Goal: Task Accomplishment & Management: Complete application form

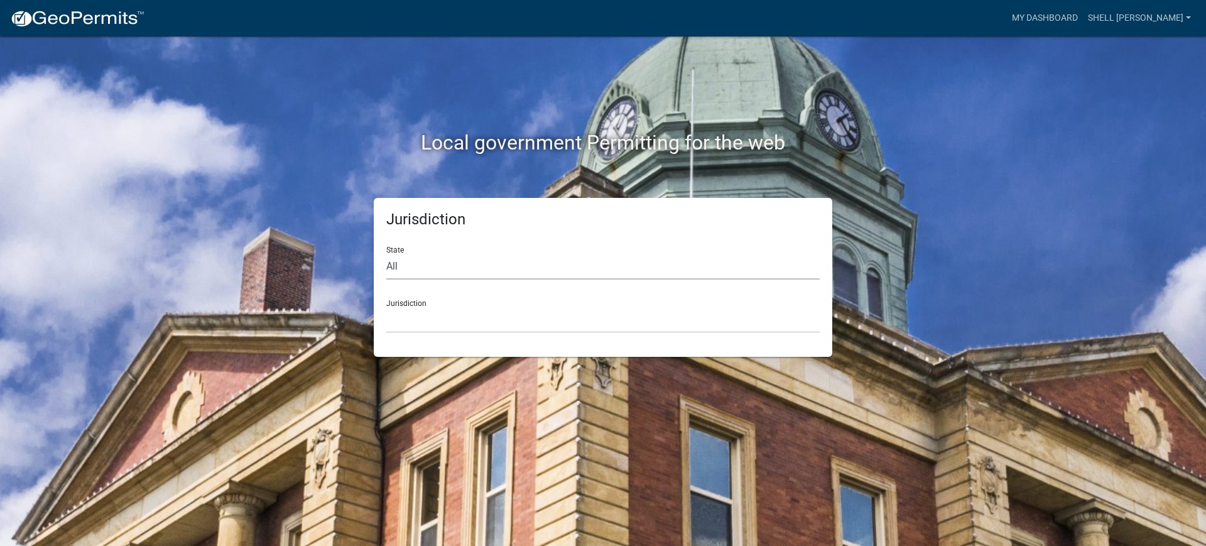
click at [421, 266] on select "All [US_STATE] [US_STATE] [US_STATE] [US_STATE] [US_STATE] [US_STATE] [US_STATE…" at bounding box center [602, 267] width 433 height 26
select select "[US_STATE]"
click at [386, 254] on select "All [US_STATE] [US_STATE] [US_STATE] [US_STATE] [US_STATE] [US_STATE] [US_STATE…" at bounding box center [602, 267] width 433 height 26
click at [430, 322] on select "[GEOGRAPHIC_DATA], [US_STATE] [GEOGRAPHIC_DATA], [US_STATE] [GEOGRAPHIC_DATA], …" at bounding box center [602, 320] width 433 height 26
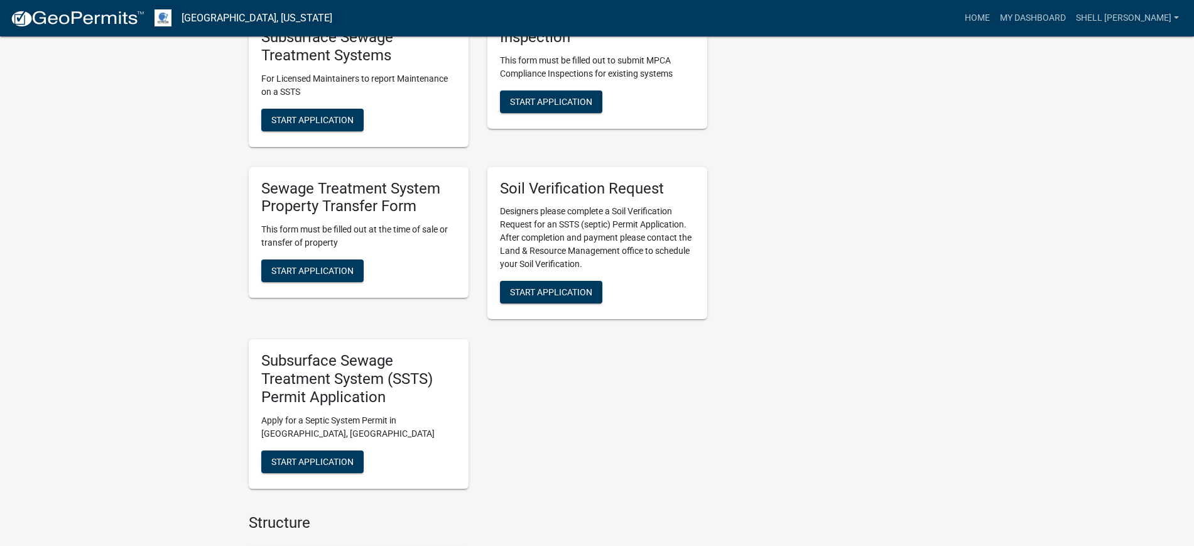
scroll to position [864, 0]
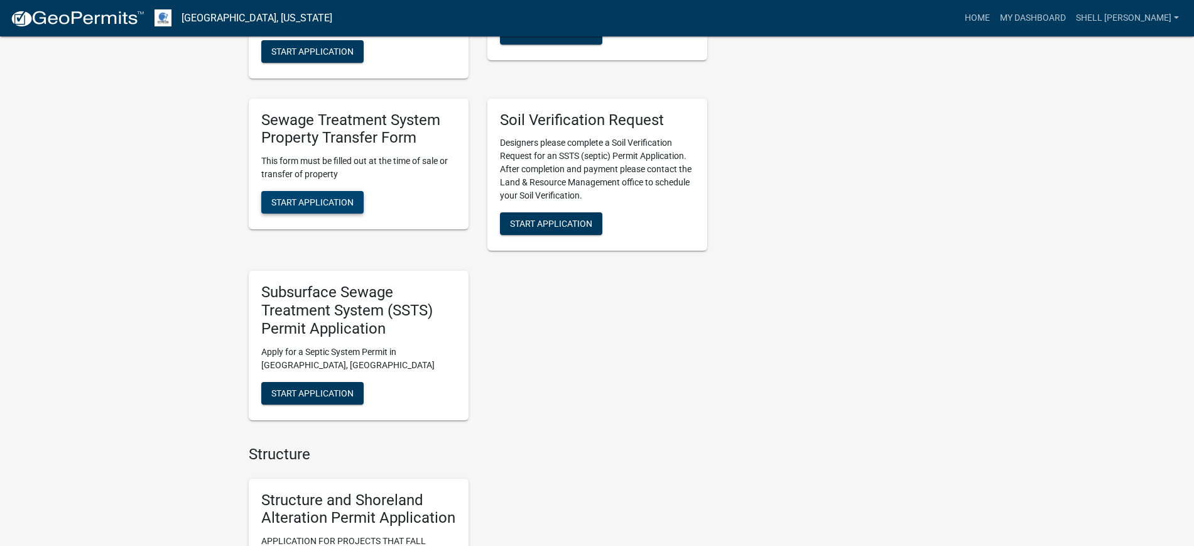
click at [298, 202] on span "Start Application" at bounding box center [312, 202] width 82 height 10
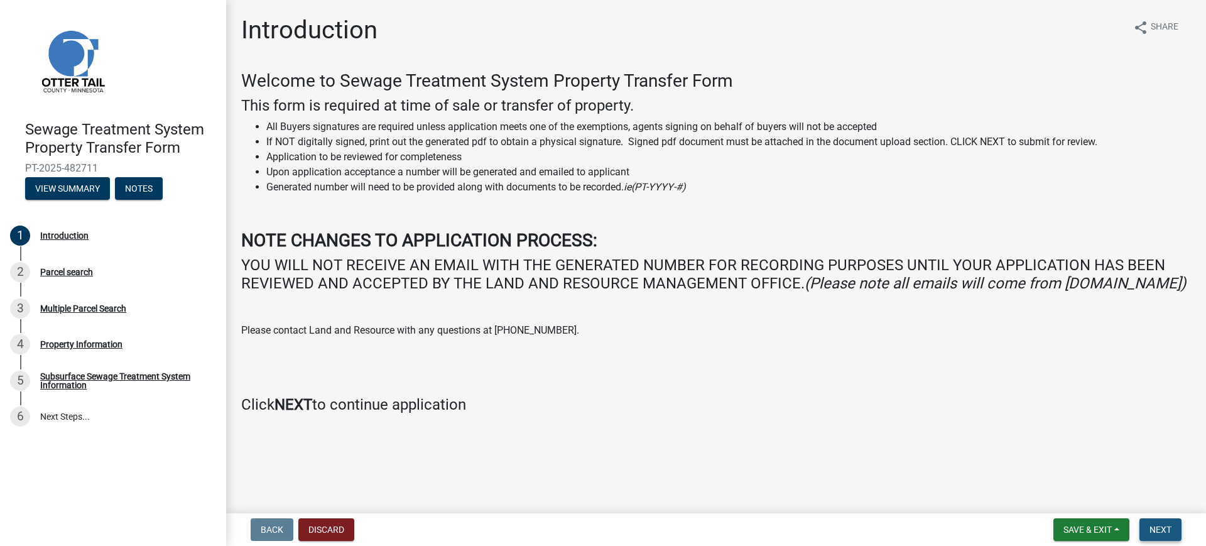
click at [1159, 533] on span "Next" at bounding box center [1160, 529] width 22 height 10
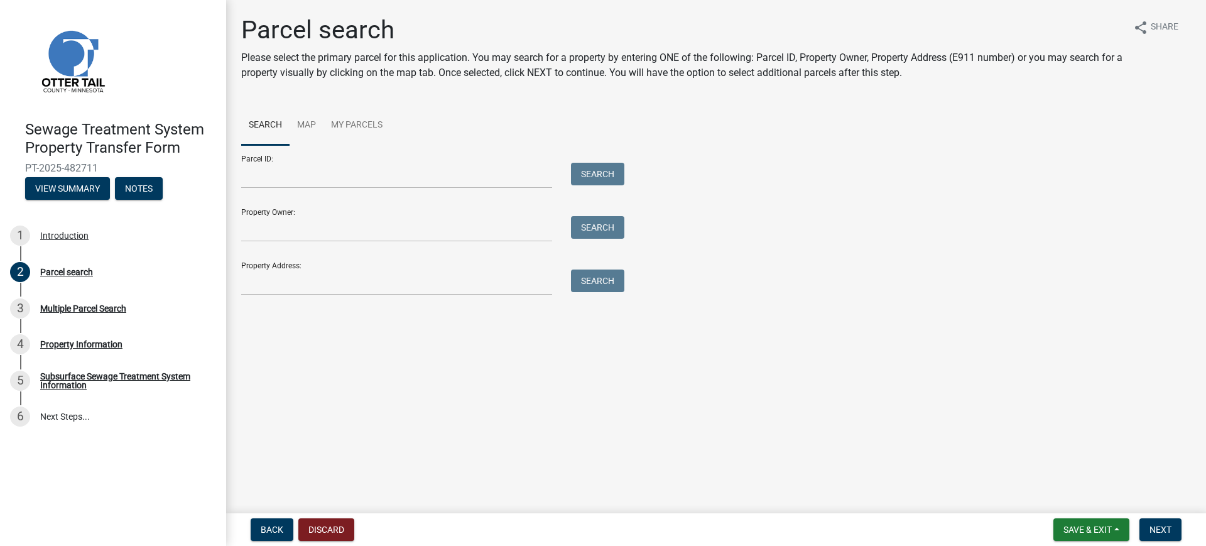
click at [320, 211] on div "Property Owner: Search" at bounding box center [429, 219] width 377 height 43
click at [316, 227] on input "Property Owner:" at bounding box center [396, 229] width 311 height 26
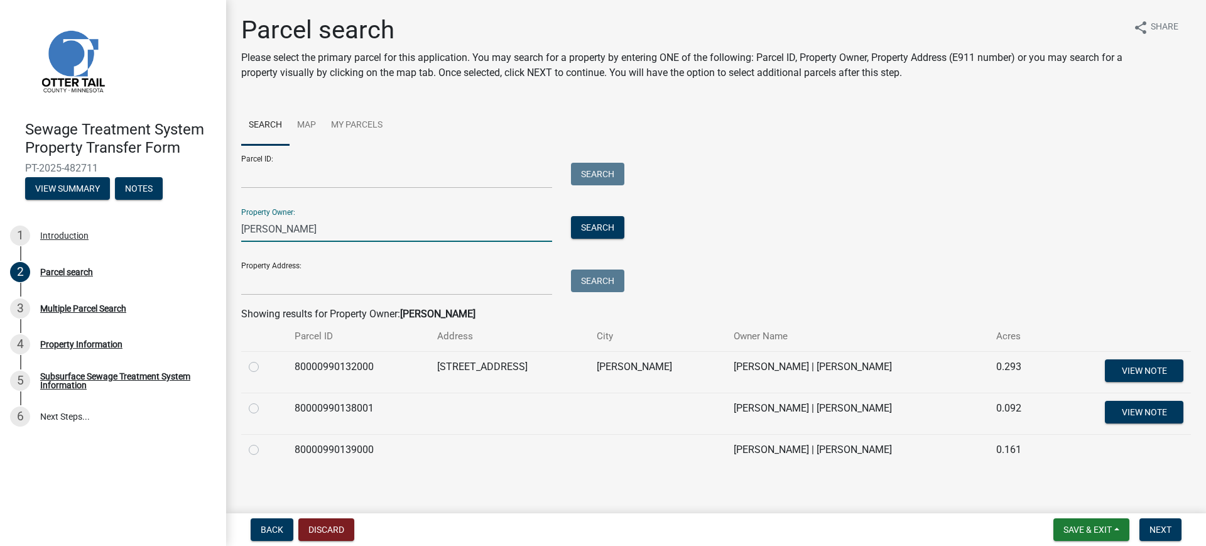
type input "[PERSON_NAME]"
click at [264, 401] on label at bounding box center [264, 401] width 0 height 0
click at [264, 407] on input "radio" at bounding box center [268, 405] width 8 height 8
radio input "true"
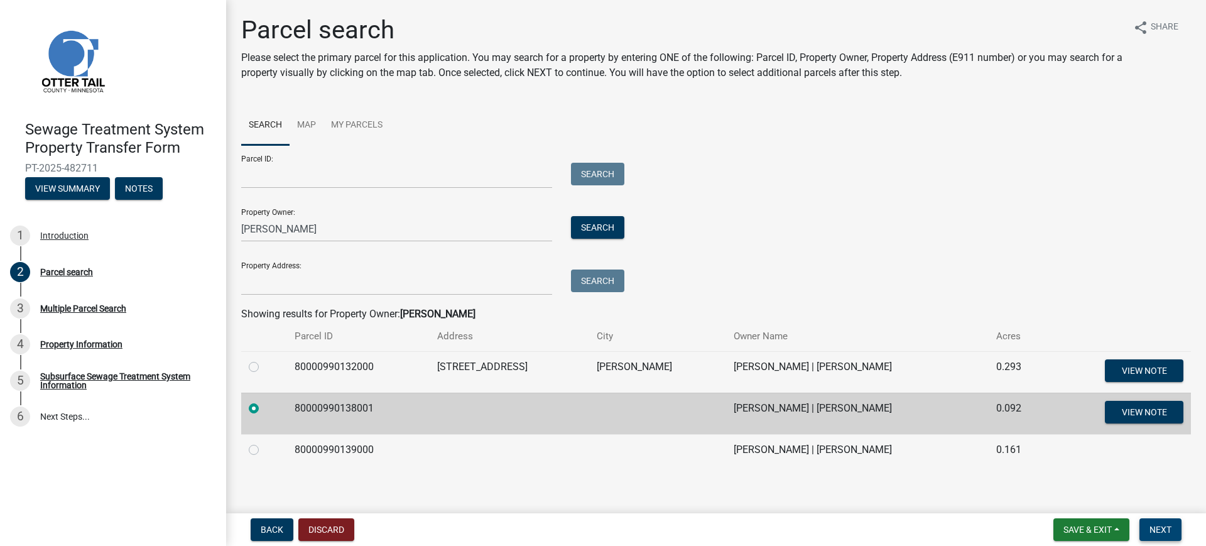
click at [1165, 531] on span "Next" at bounding box center [1160, 529] width 22 height 10
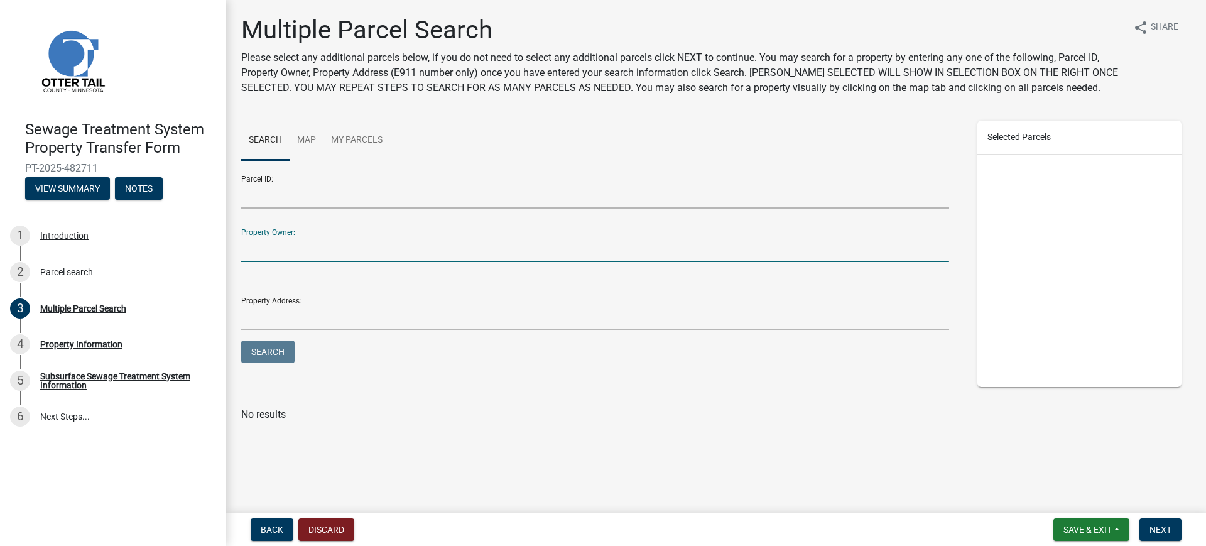
click at [272, 248] on input "Property Owner:" at bounding box center [595, 249] width 708 height 26
type input "[PERSON_NAME]"
click at [261, 353] on button "Search" at bounding box center [267, 351] width 53 height 23
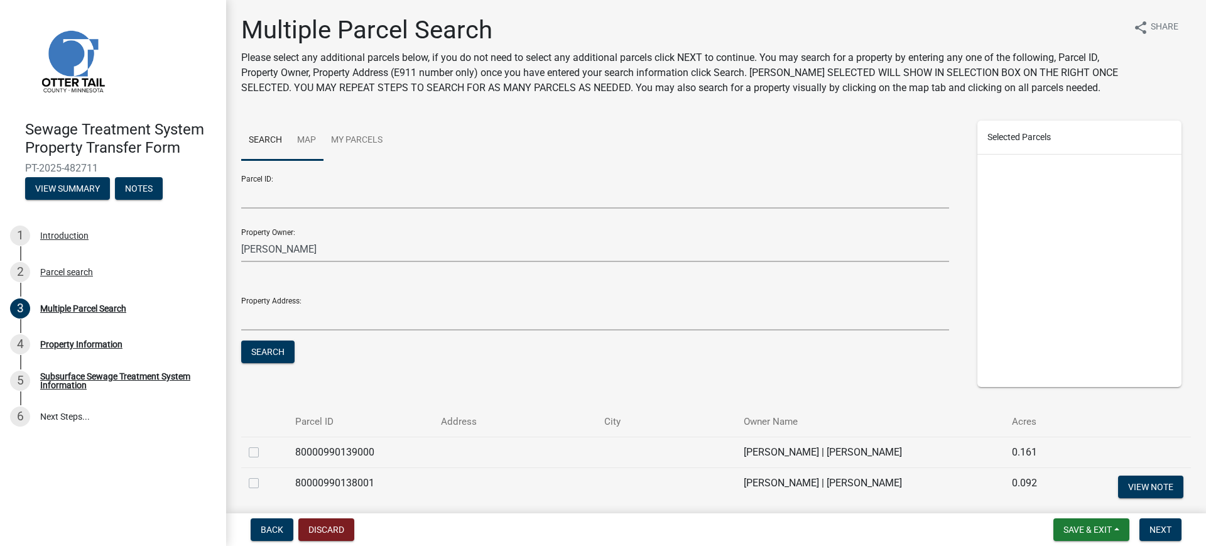
click at [312, 139] on link "Map" at bounding box center [307, 141] width 34 height 40
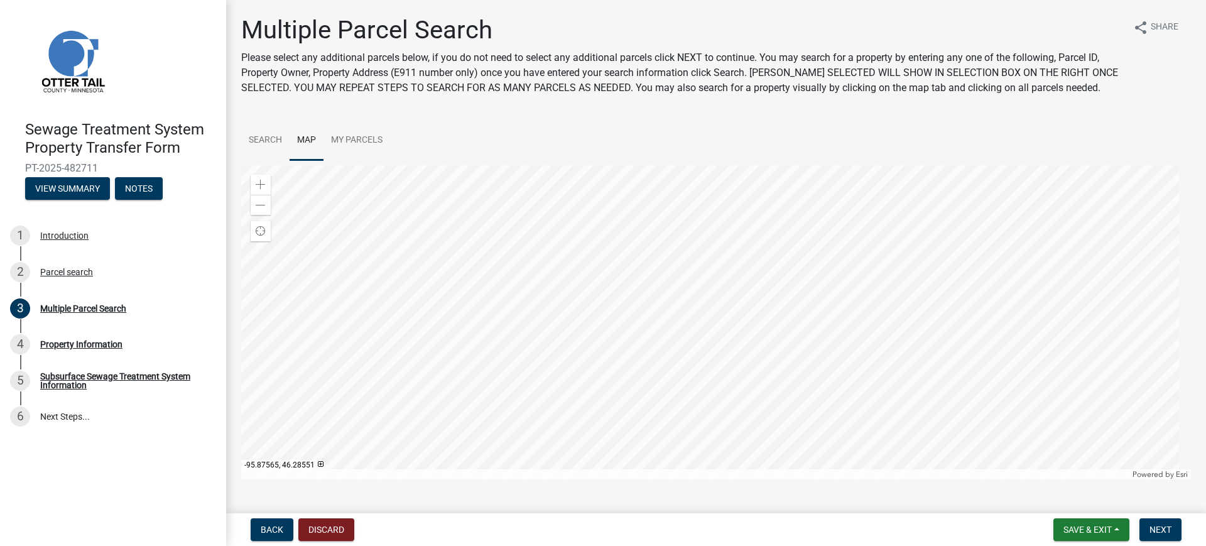
click at [627, 345] on div at bounding box center [716, 322] width 950 height 314
click at [614, 332] on div at bounding box center [716, 322] width 950 height 314
checkbox input "false"
click at [545, 527] on div "Back Discard Save & Exit Save Save & Exit Next" at bounding box center [716, 529] width 960 height 23
click at [334, 529] on button "Discard" at bounding box center [326, 529] width 56 height 23
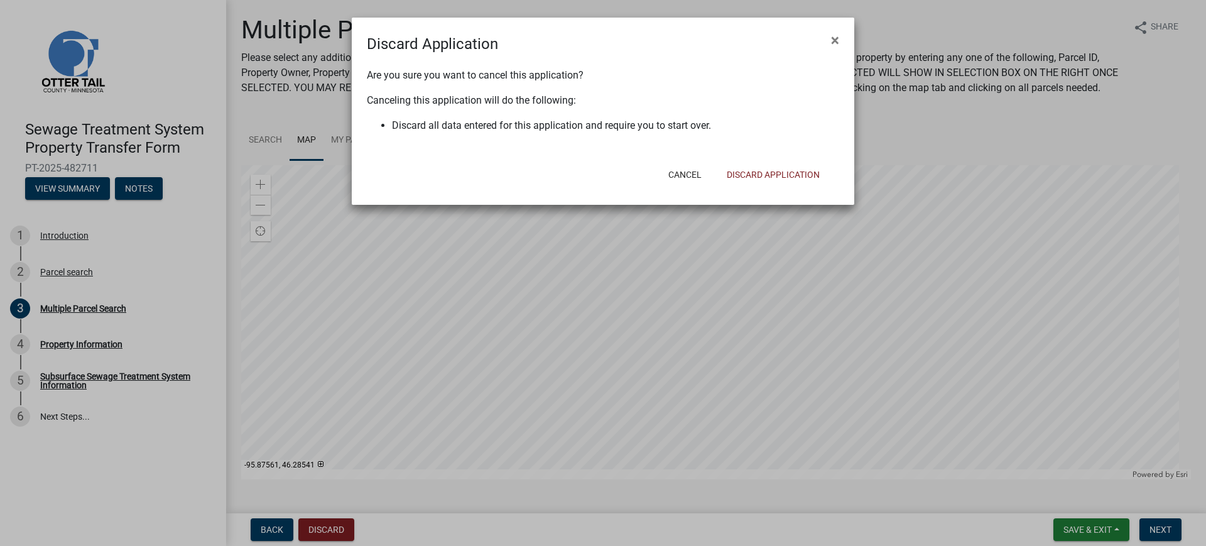
click at [634, 333] on ngb-modal-window "Discard Application × Are you sure you want to cancel this application? Canceli…" at bounding box center [603, 273] width 1206 height 546
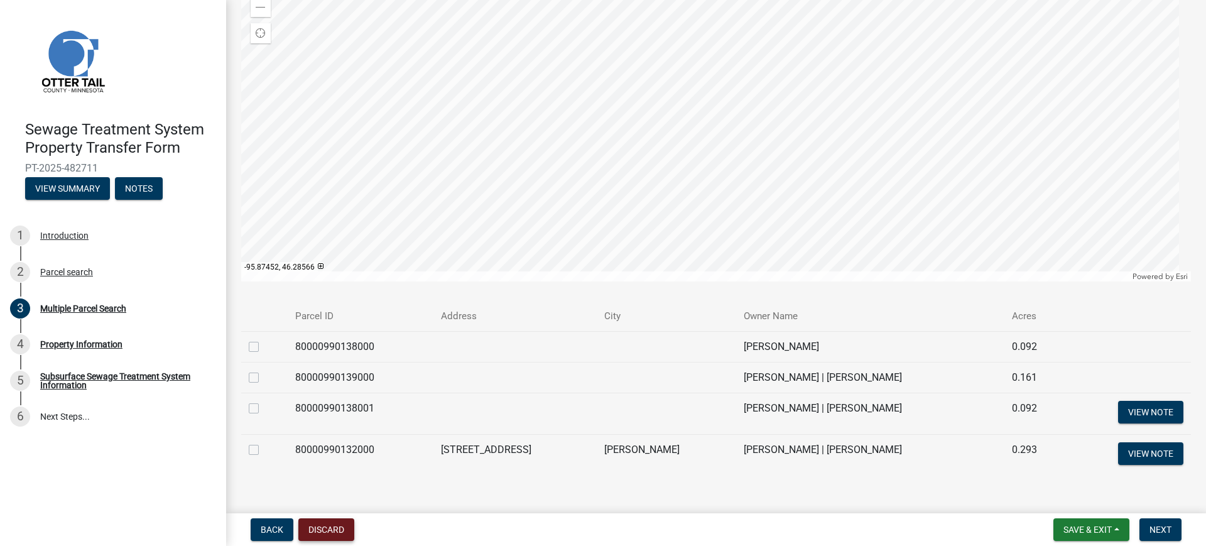
scroll to position [224, 0]
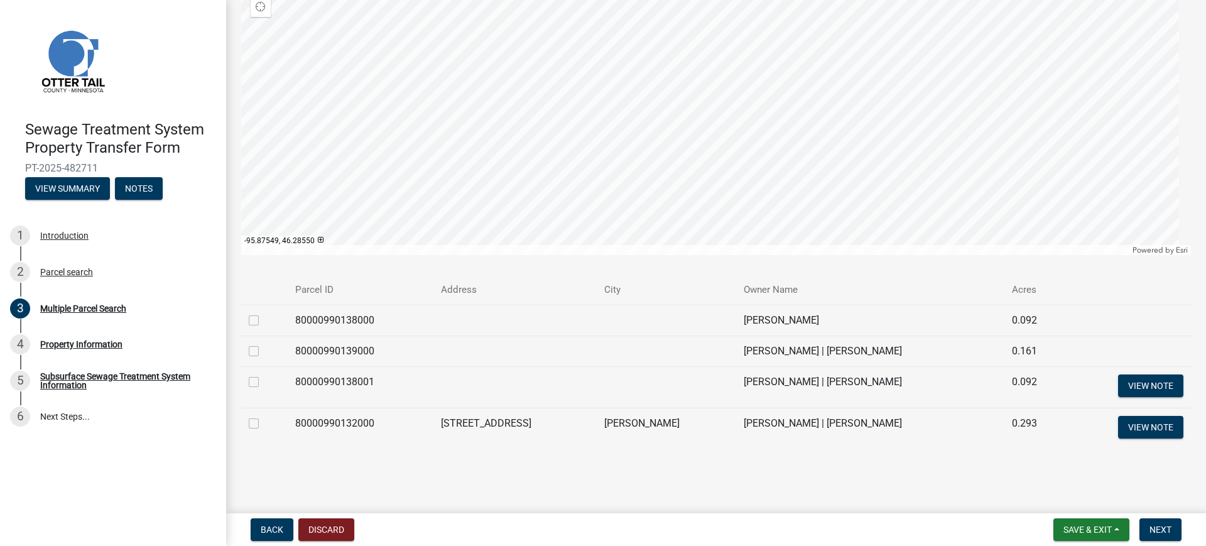
click at [702, 129] on div at bounding box center [716, 98] width 950 height 314
checkbox input "true"
click at [874, 84] on div at bounding box center [716, 98] width 950 height 314
checkbox input "true"
click at [1177, 529] on button "Next" at bounding box center [1160, 529] width 42 height 23
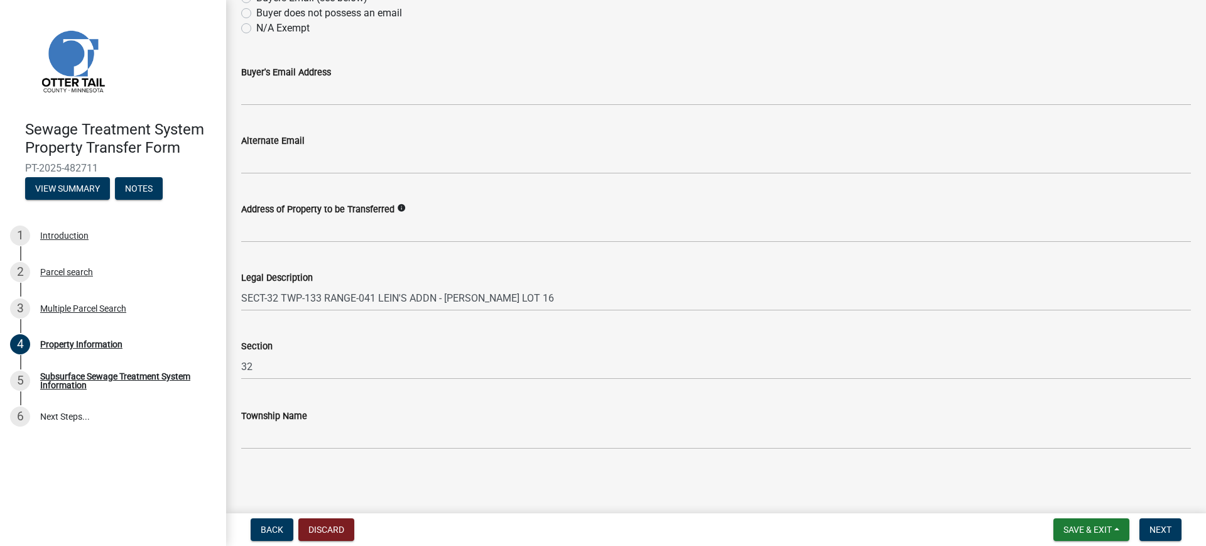
scroll to position [40, 0]
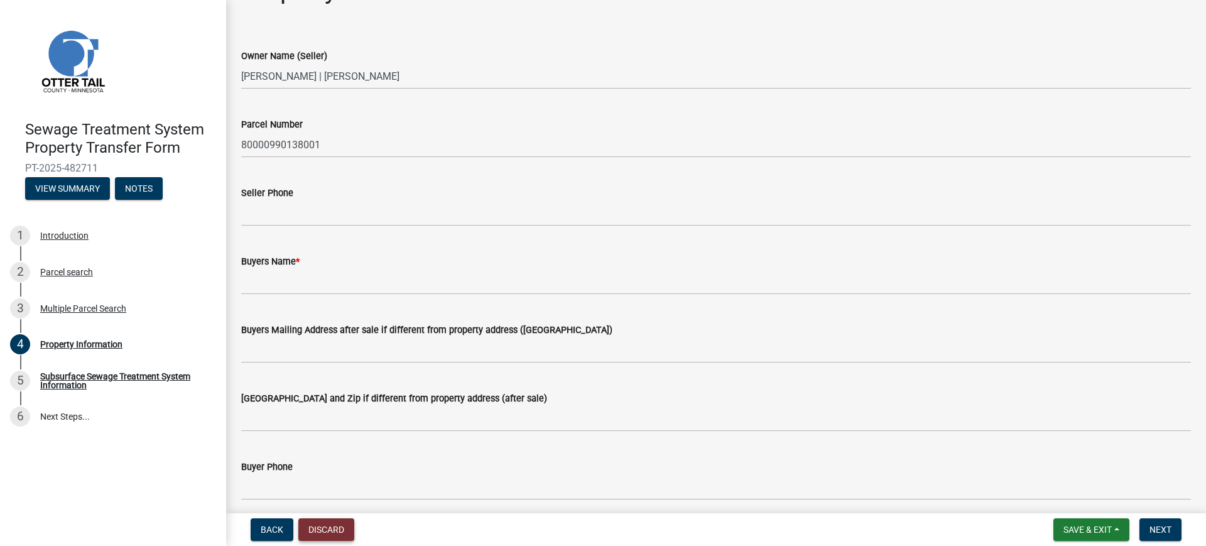
click at [332, 526] on button "Discard" at bounding box center [326, 529] width 56 height 23
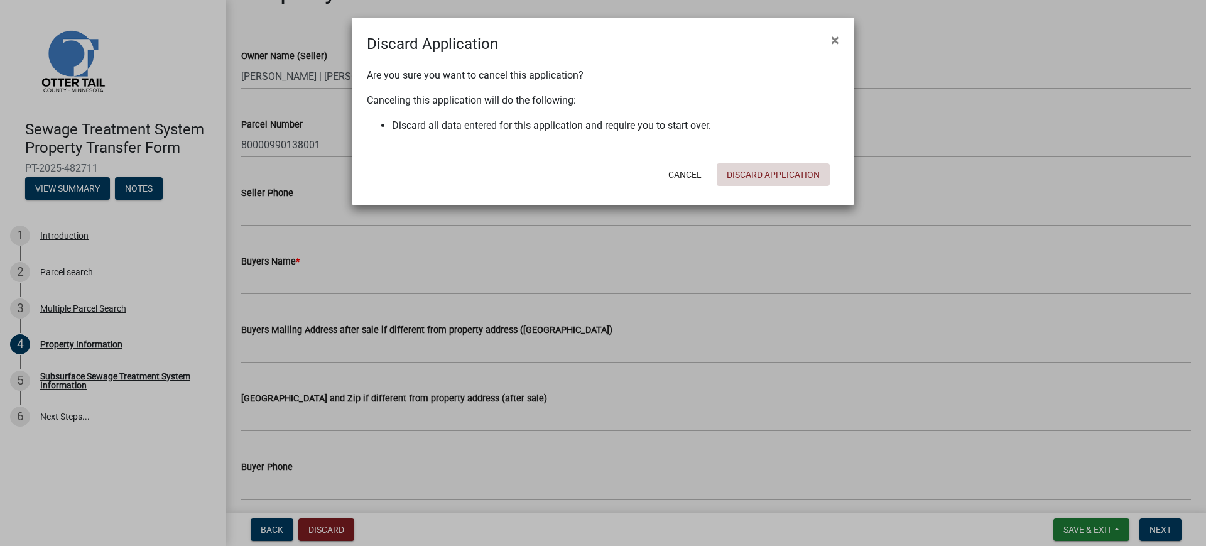
click at [788, 166] on button "Discard Application" at bounding box center [773, 174] width 113 height 23
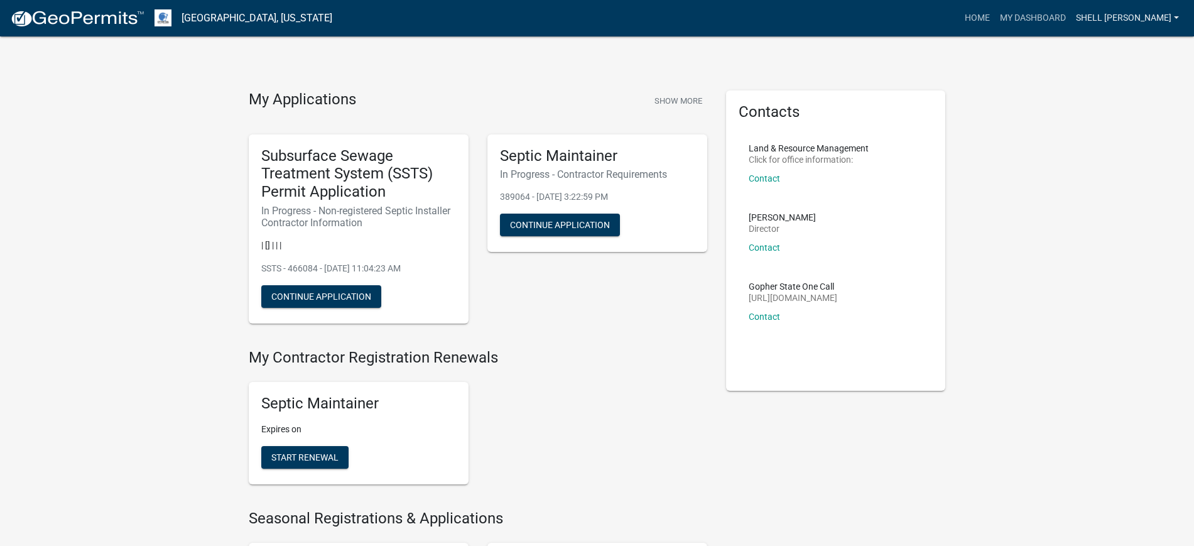
click at [1129, 17] on link "Shell [PERSON_NAME]" at bounding box center [1127, 18] width 113 height 24
click at [1110, 124] on link "Logout" at bounding box center [1130, 122] width 107 height 30
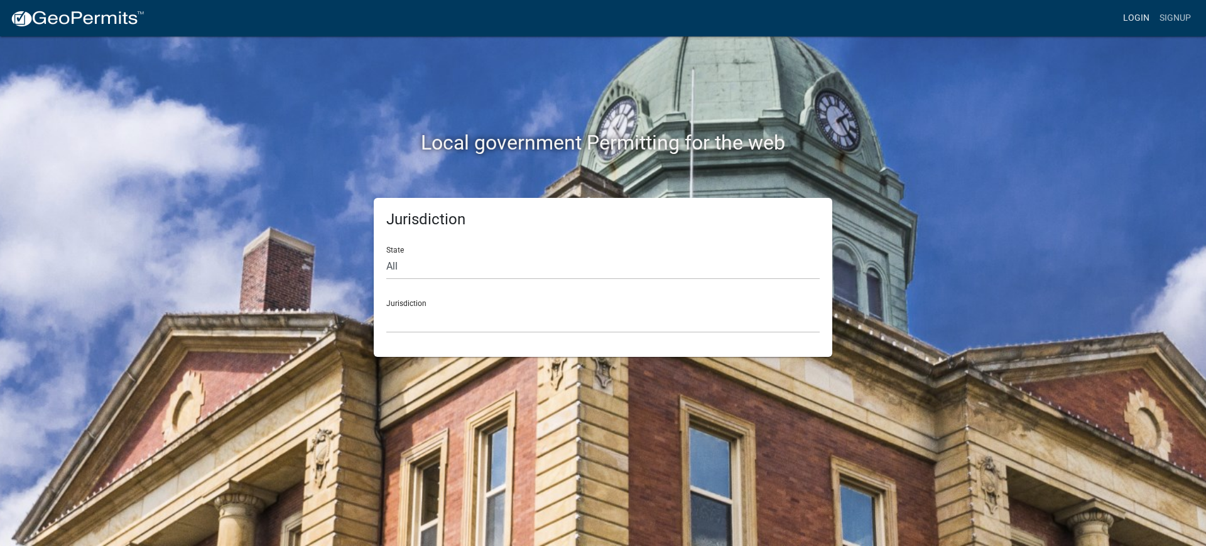
click at [1131, 20] on link "Login" at bounding box center [1136, 18] width 36 height 24
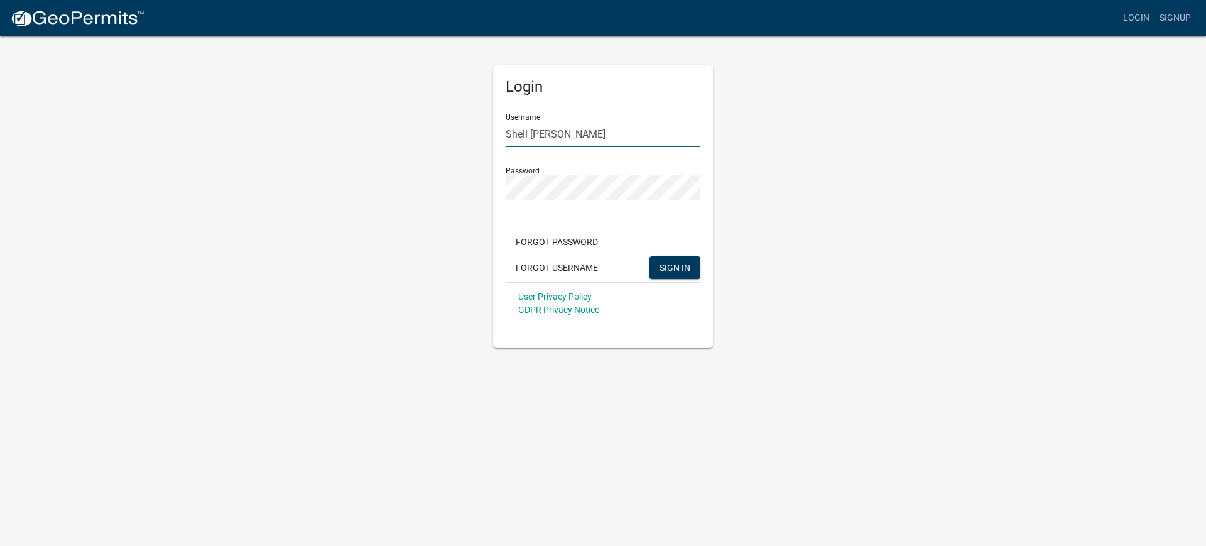
click at [572, 133] on input "Shell [PERSON_NAME]" at bounding box center [603, 134] width 195 height 26
type input "MJevne"
click at [1149, 18] on link "Login" at bounding box center [1136, 18] width 36 height 24
click at [676, 269] on span "SIGN IN" at bounding box center [675, 267] width 31 height 10
